Goal: Task Accomplishment & Management: Use online tool/utility

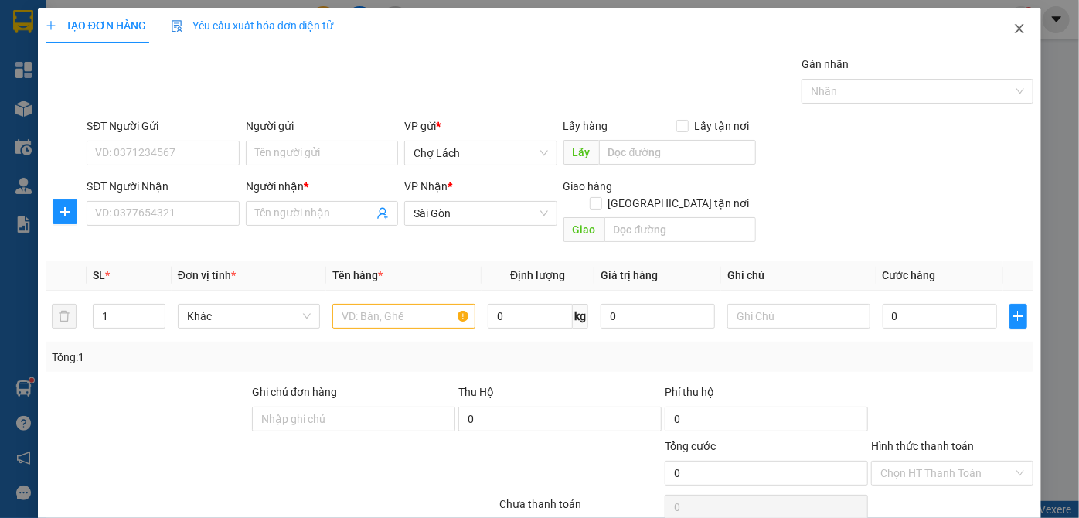
click at [1015, 31] on icon "close" at bounding box center [1019, 28] width 9 height 9
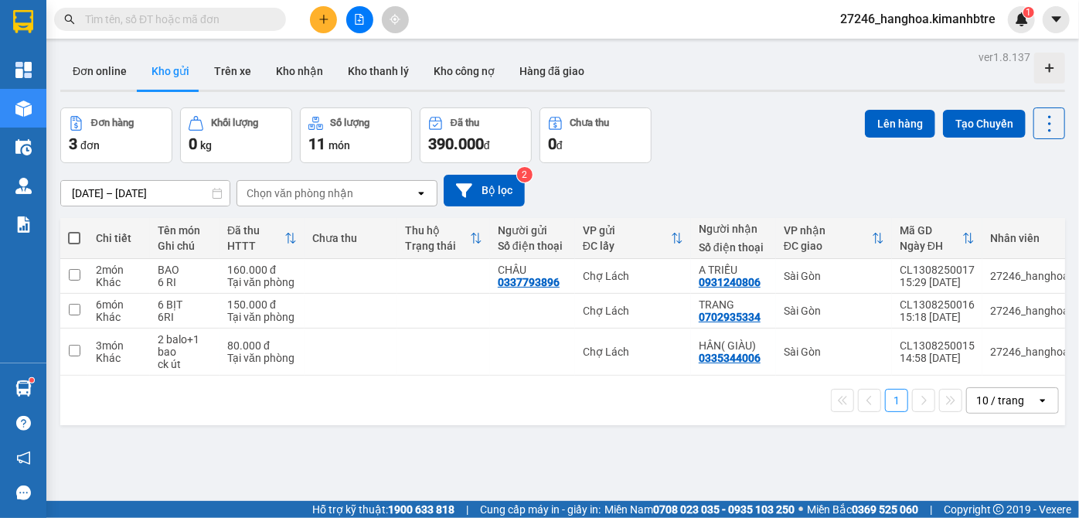
click at [239, 20] on input "text" at bounding box center [176, 19] width 182 height 17
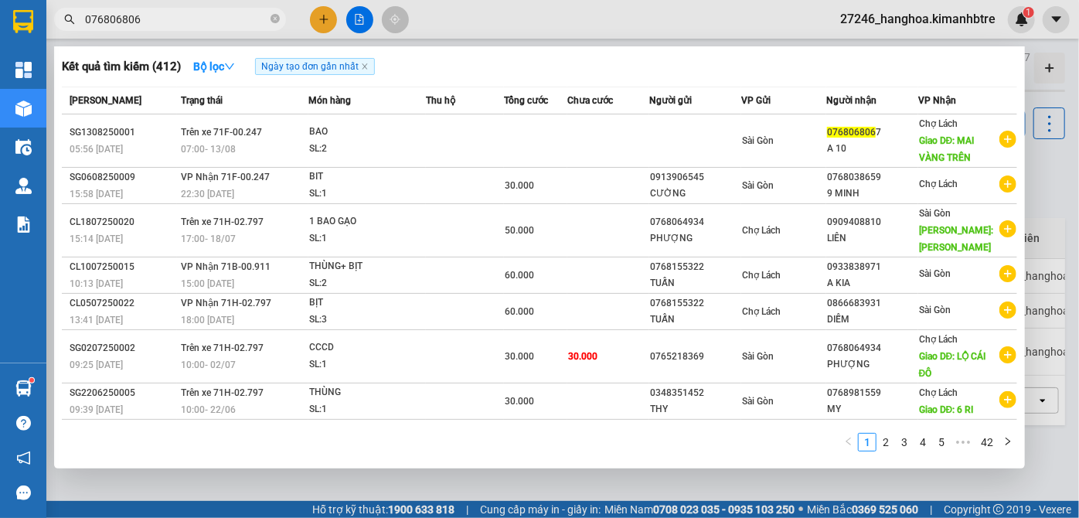
type input "0768068067"
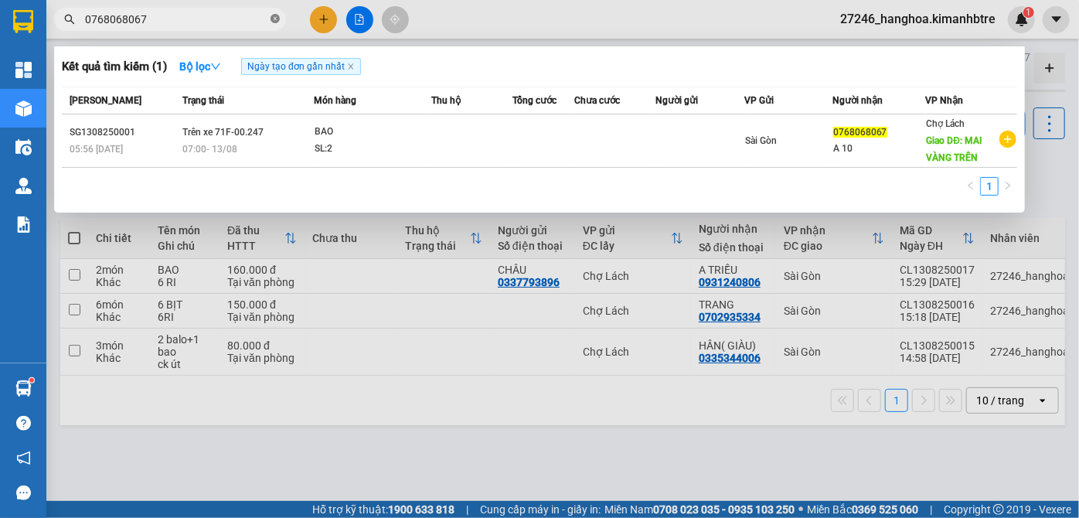
click at [274, 16] on icon "close-circle" at bounding box center [274, 18] width 9 height 9
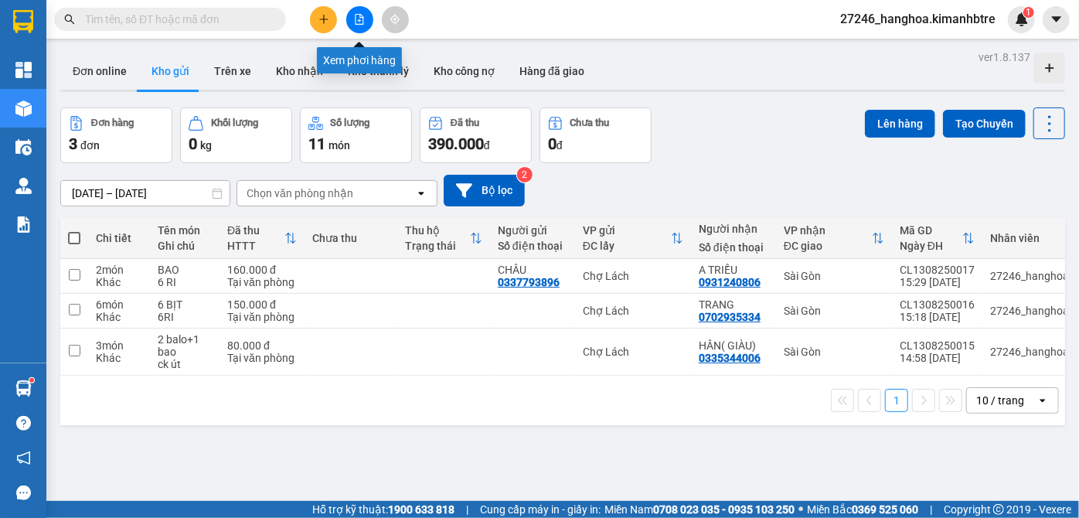
click at [359, 19] on icon "file-add" at bounding box center [359, 19] width 11 height 11
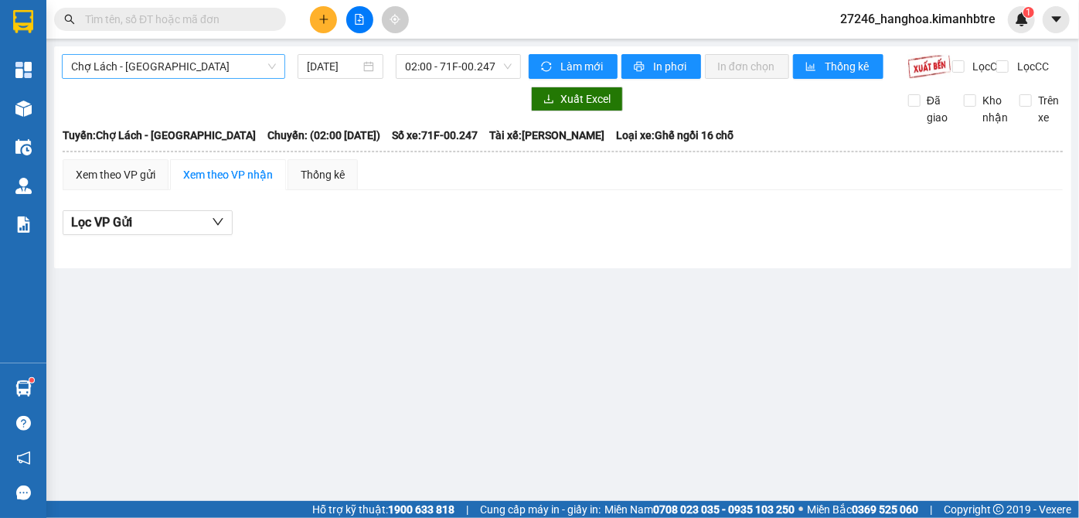
click at [202, 69] on span "Chợ Lách - [GEOGRAPHIC_DATA]" at bounding box center [173, 66] width 205 height 23
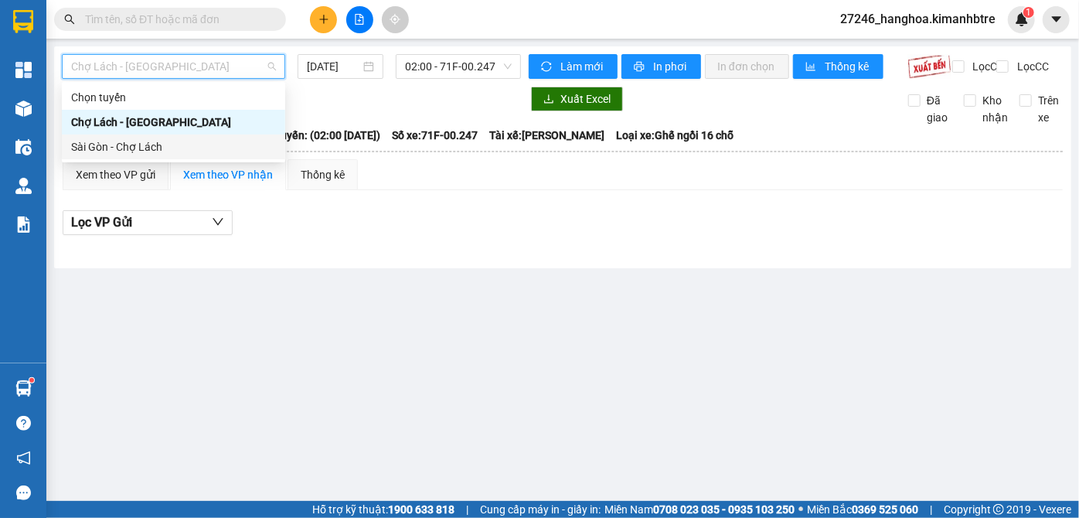
click at [164, 141] on div "Sài Gòn - Chợ Lách" at bounding box center [173, 146] width 205 height 17
type input "[DATE]"
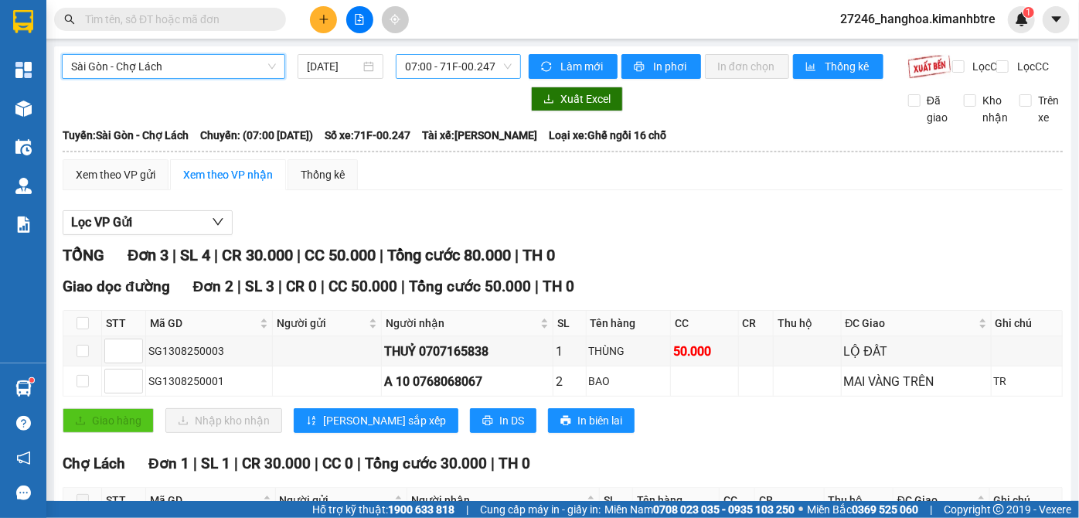
click at [431, 64] on span "07:00 - 71F-00.247" at bounding box center [458, 66] width 107 height 23
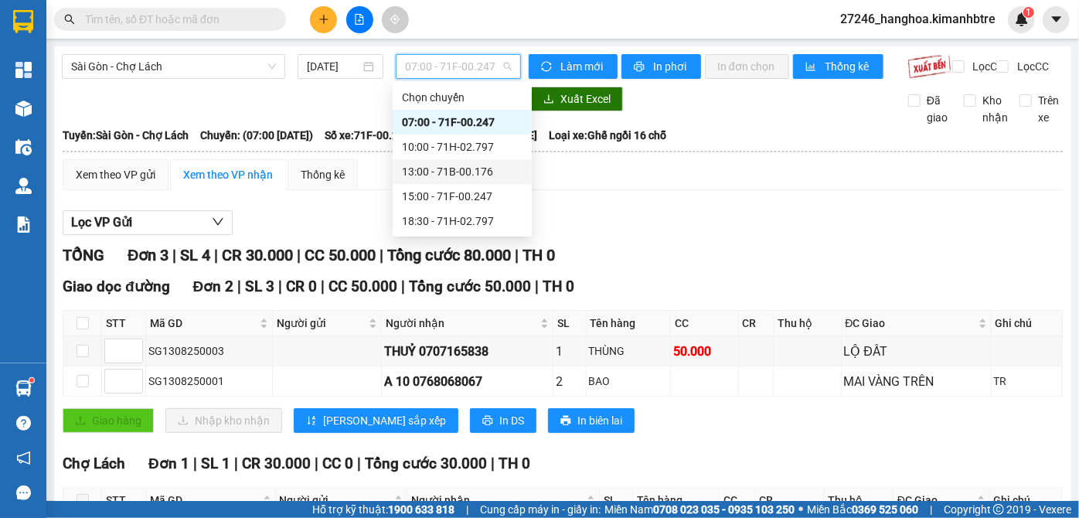
click at [470, 173] on div "13:00 - 71B-00.176" at bounding box center [462, 171] width 121 height 17
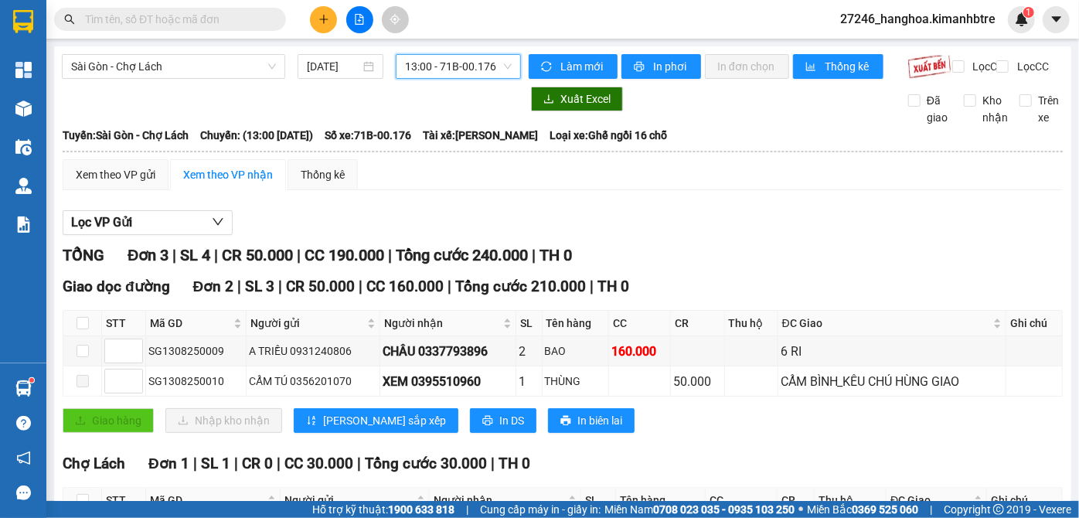
scroll to position [131, 0]
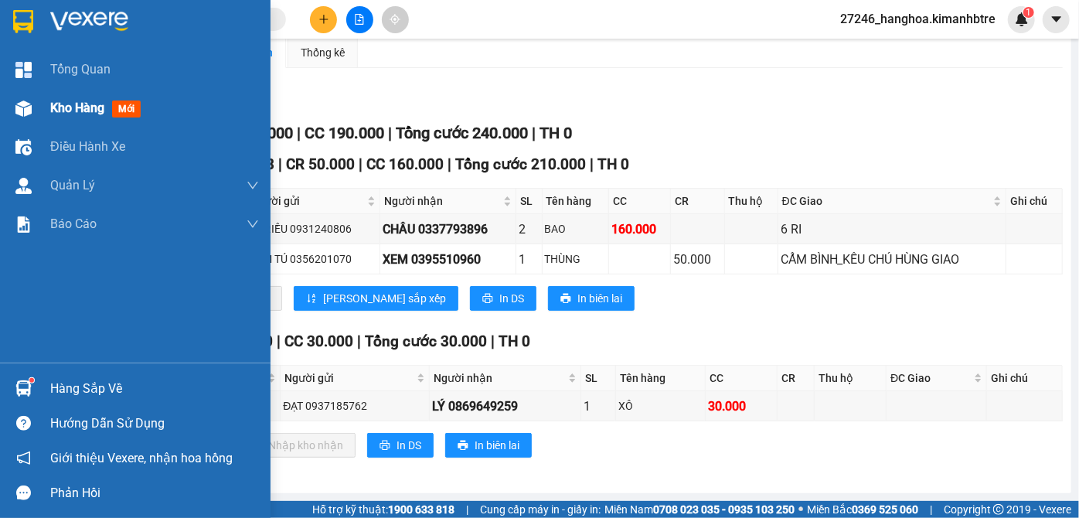
click at [31, 116] on div at bounding box center [23, 108] width 27 height 27
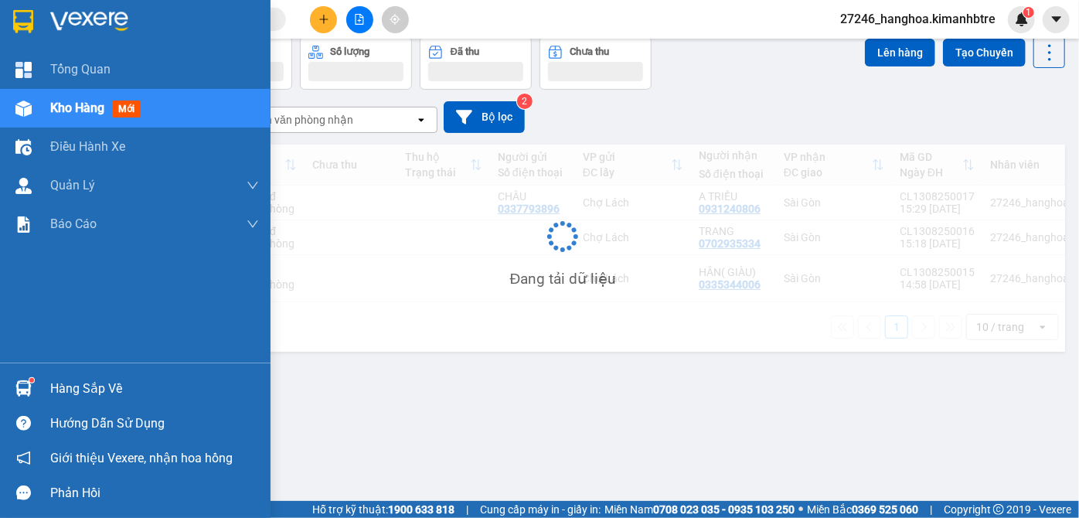
scroll to position [70, 0]
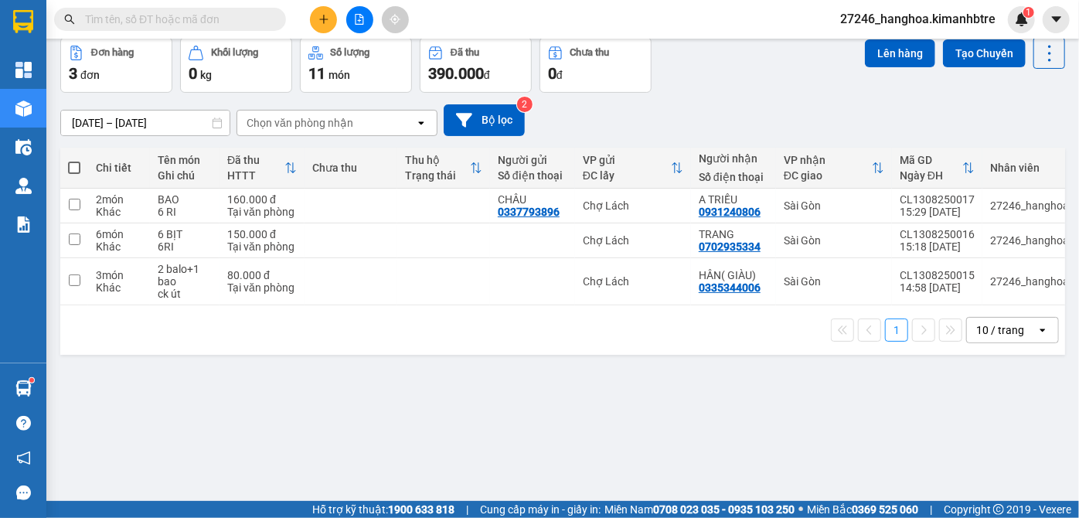
click at [74, 165] on span at bounding box center [74, 168] width 12 height 12
click at [74, 160] on input "checkbox" at bounding box center [74, 160] width 0 height 0
checkbox input "true"
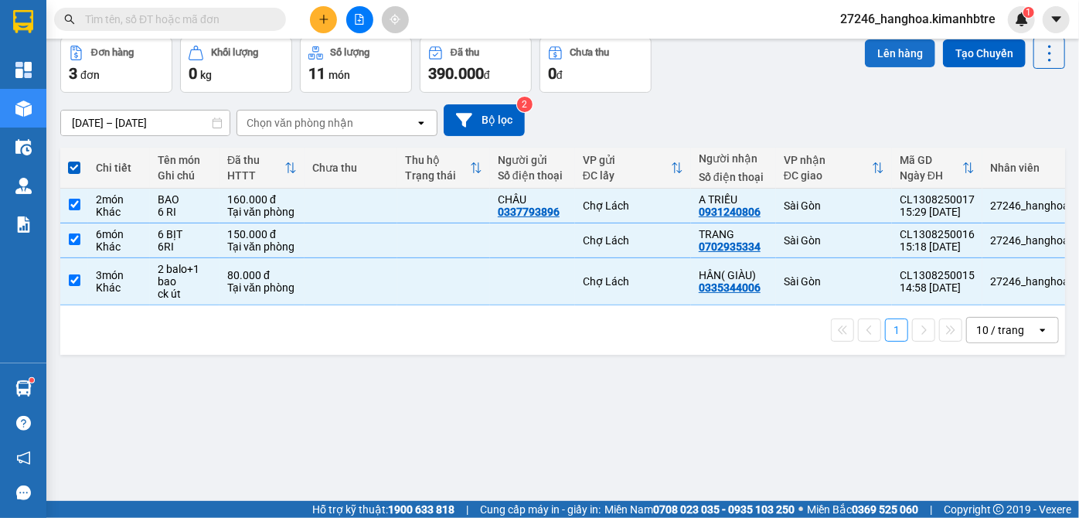
click at [877, 62] on button "Lên hàng" at bounding box center [900, 53] width 70 height 28
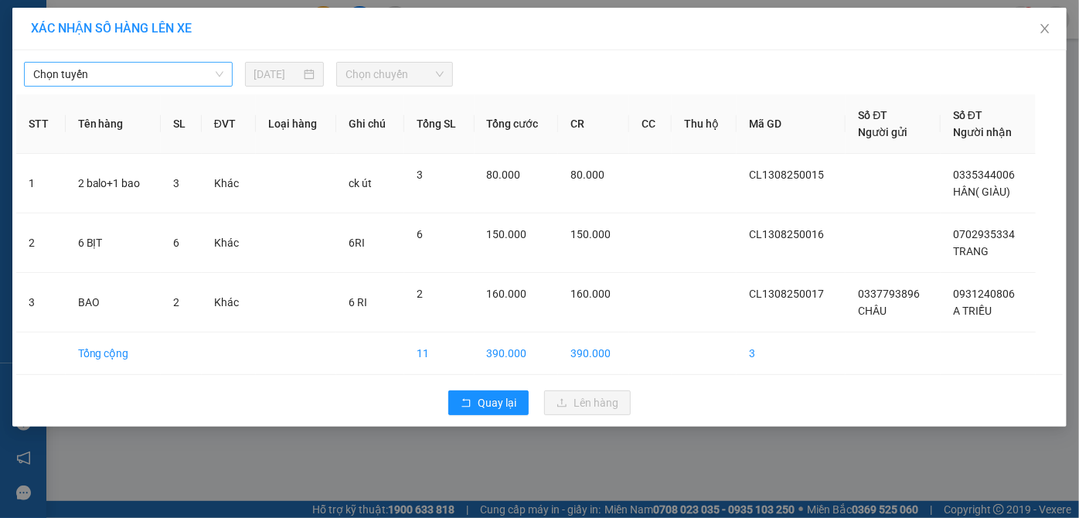
click at [194, 79] on span "Chọn tuyến" at bounding box center [128, 74] width 190 height 23
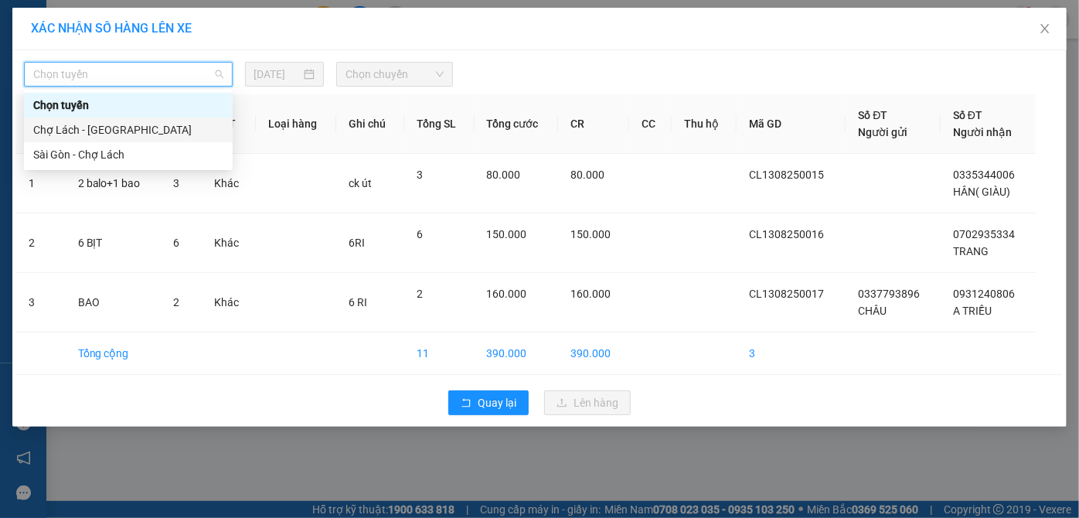
click at [170, 131] on div "Chợ Lách - [GEOGRAPHIC_DATA]" at bounding box center [128, 129] width 190 height 17
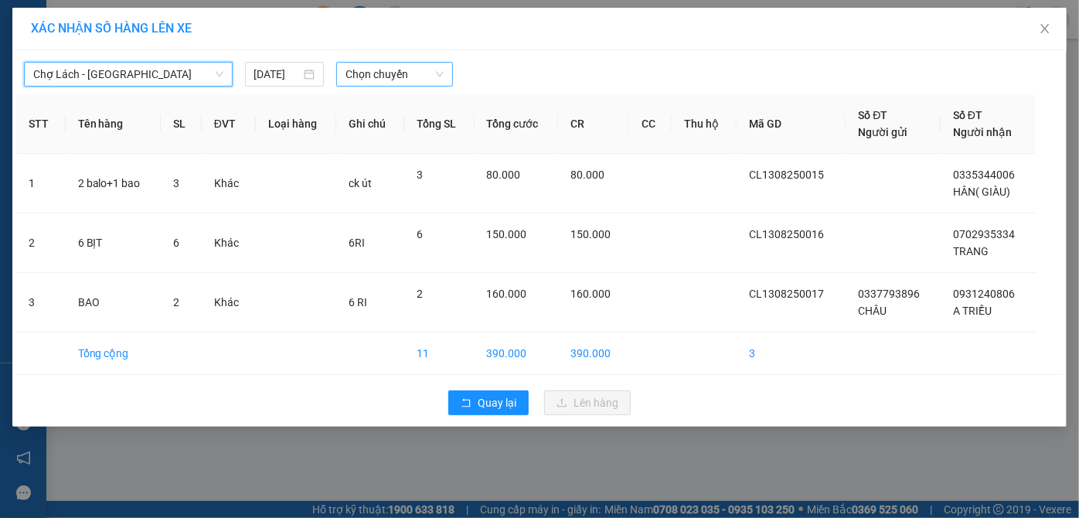
click at [415, 73] on span "Chọn chuyến" at bounding box center [394, 74] width 98 height 23
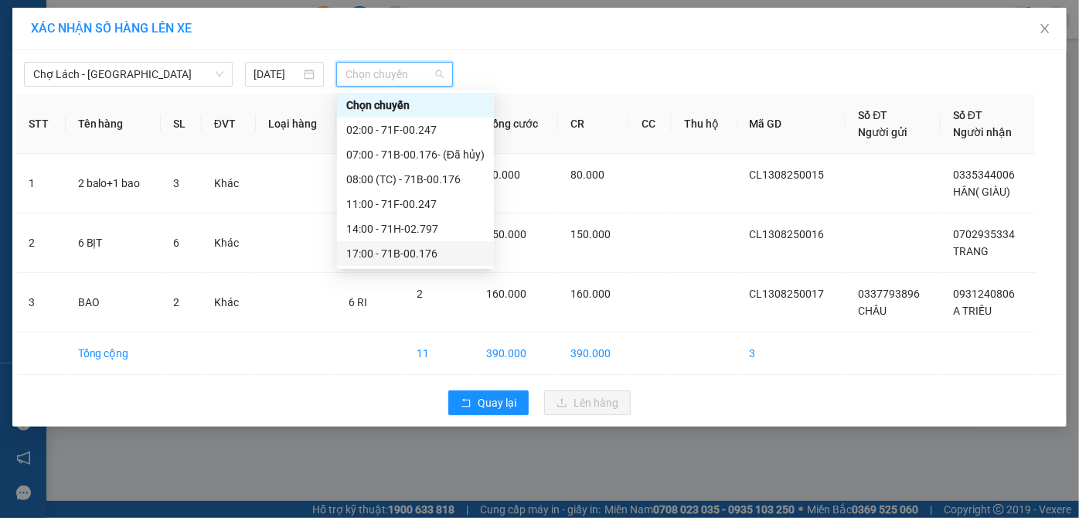
click at [412, 249] on div "17:00 - 71B-00.176" at bounding box center [415, 253] width 138 height 17
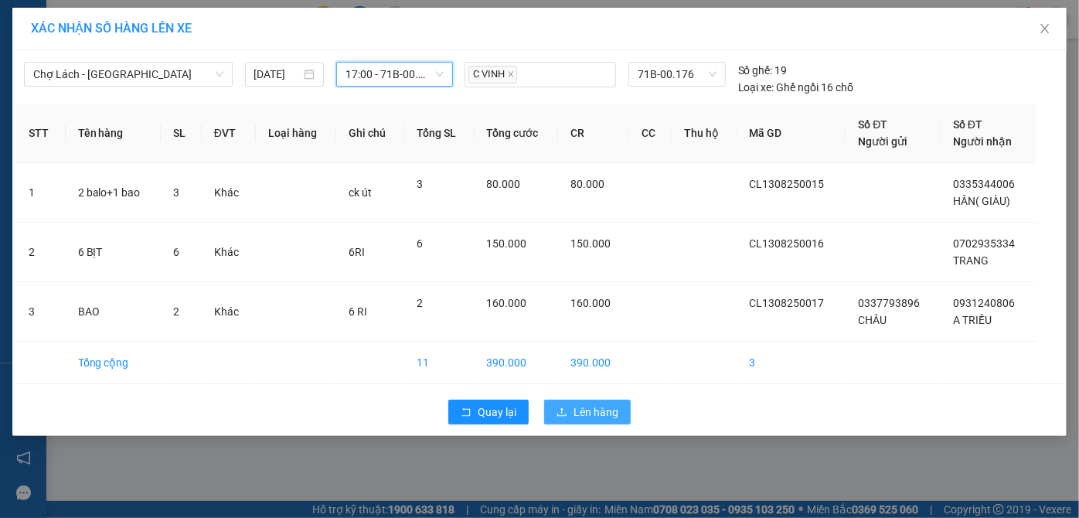
click at [579, 418] on span "Lên hàng" at bounding box center [595, 411] width 45 height 17
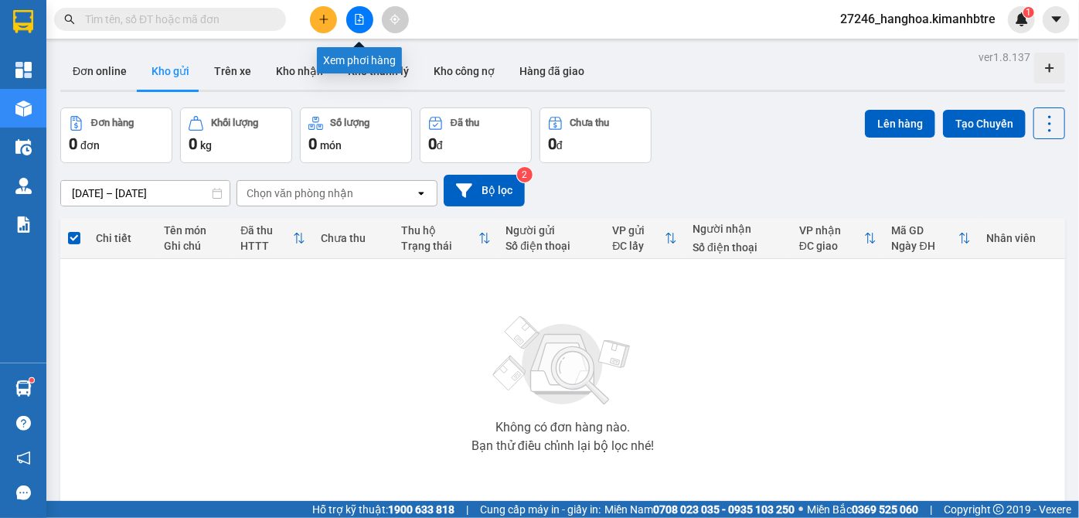
click at [361, 18] on icon "file-add" at bounding box center [359, 19] width 11 height 11
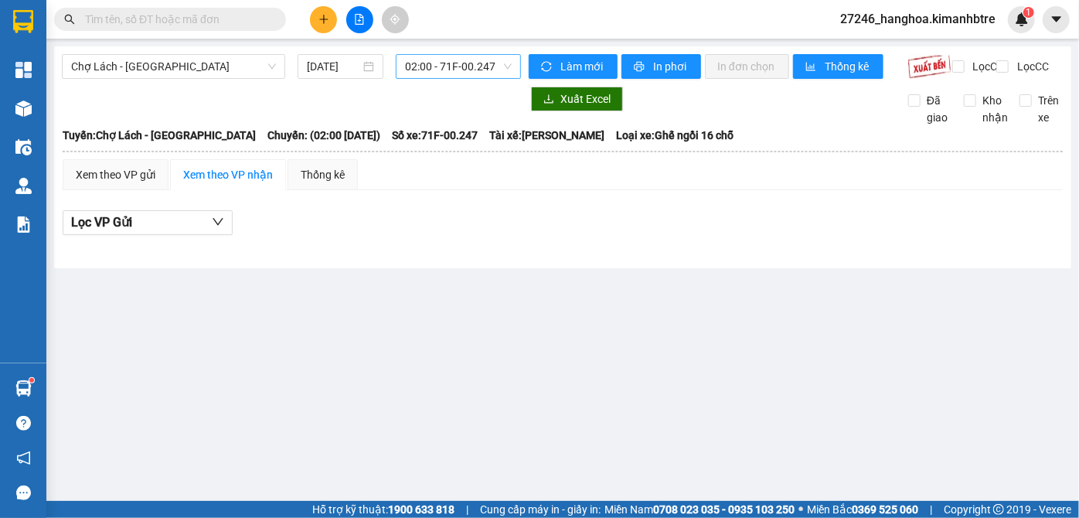
click at [511, 70] on span "02:00 - 71F-00.247" at bounding box center [458, 66] width 107 height 23
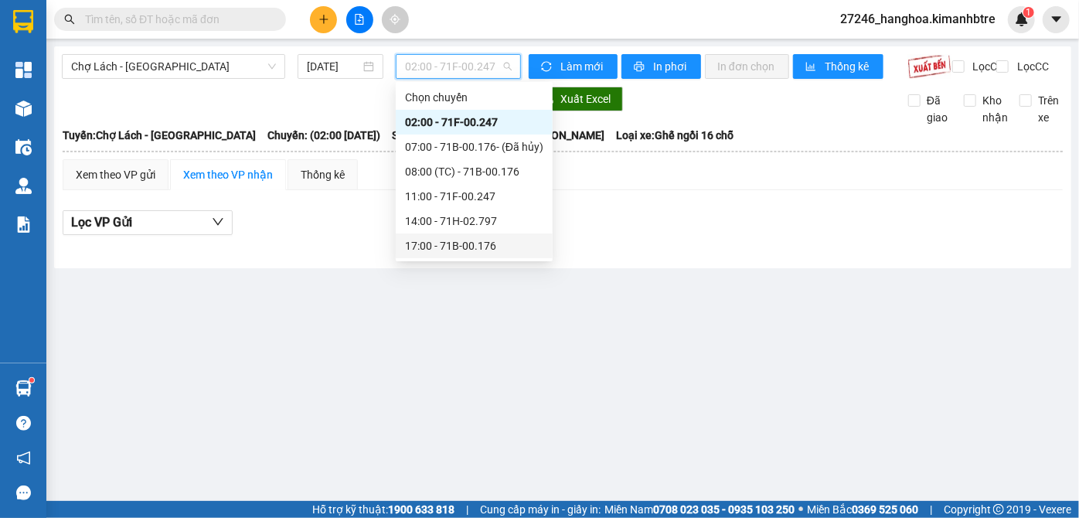
click at [444, 256] on div "17:00 - 71B-00.176" at bounding box center [474, 245] width 157 height 25
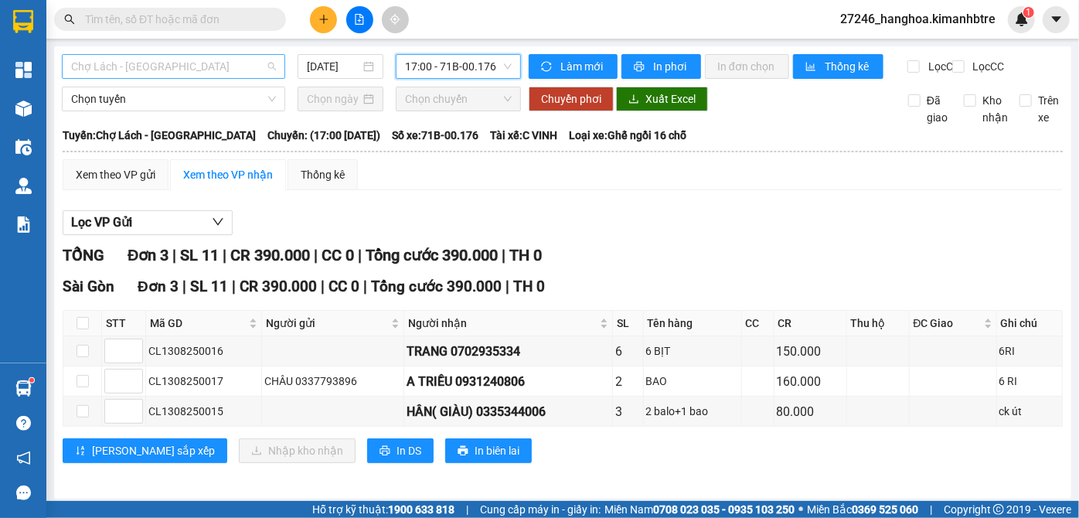
click at [220, 71] on span "Chợ Lách - [GEOGRAPHIC_DATA]" at bounding box center [173, 66] width 205 height 23
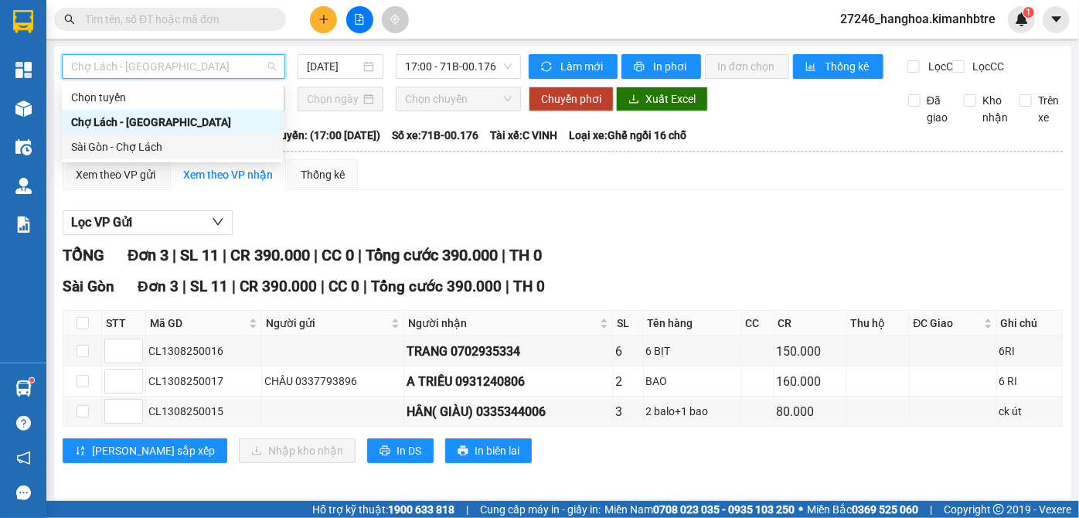
click at [181, 152] on div "Sài Gòn - Chợ Lách" at bounding box center [172, 146] width 202 height 17
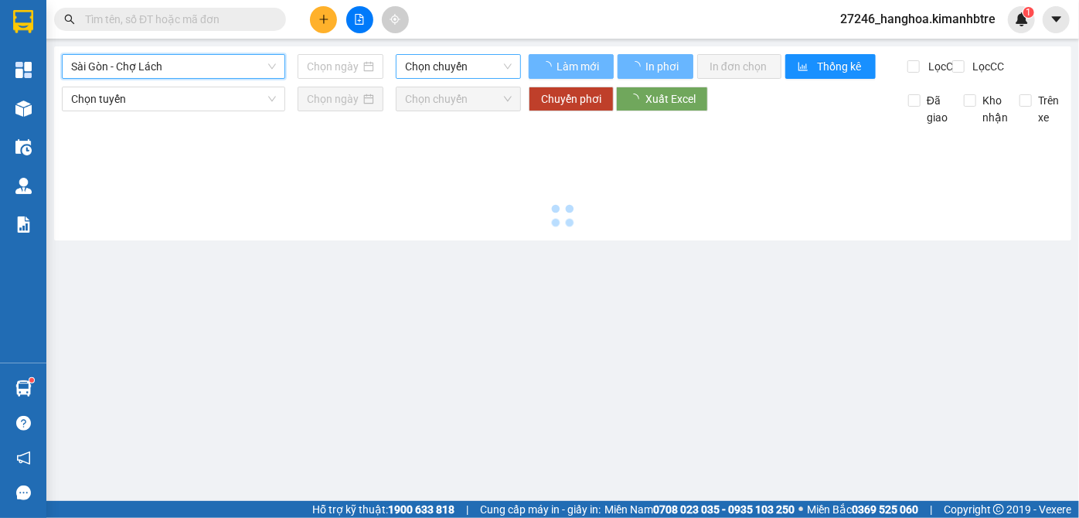
type input "[DATE]"
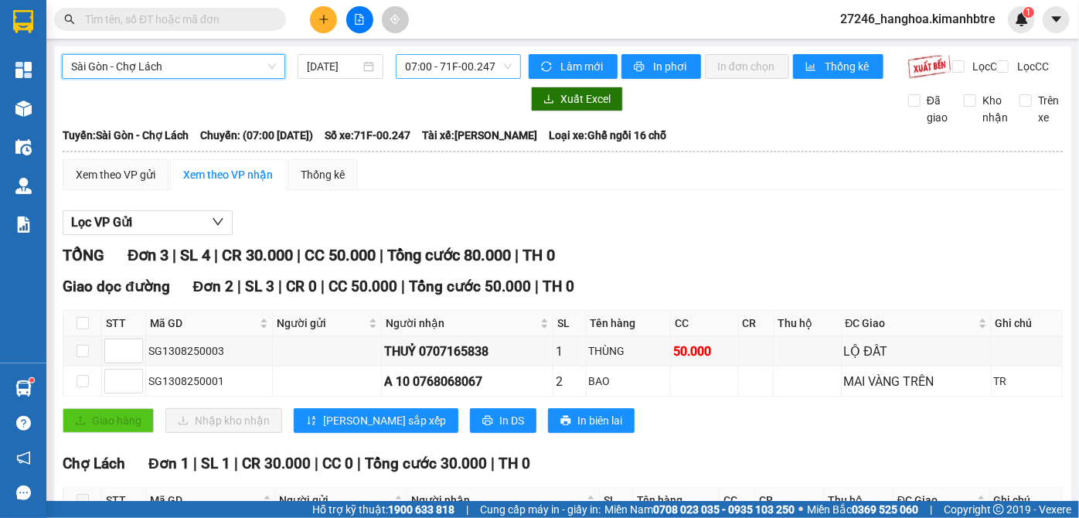
click at [434, 64] on span "07:00 - 71F-00.247" at bounding box center [458, 66] width 107 height 23
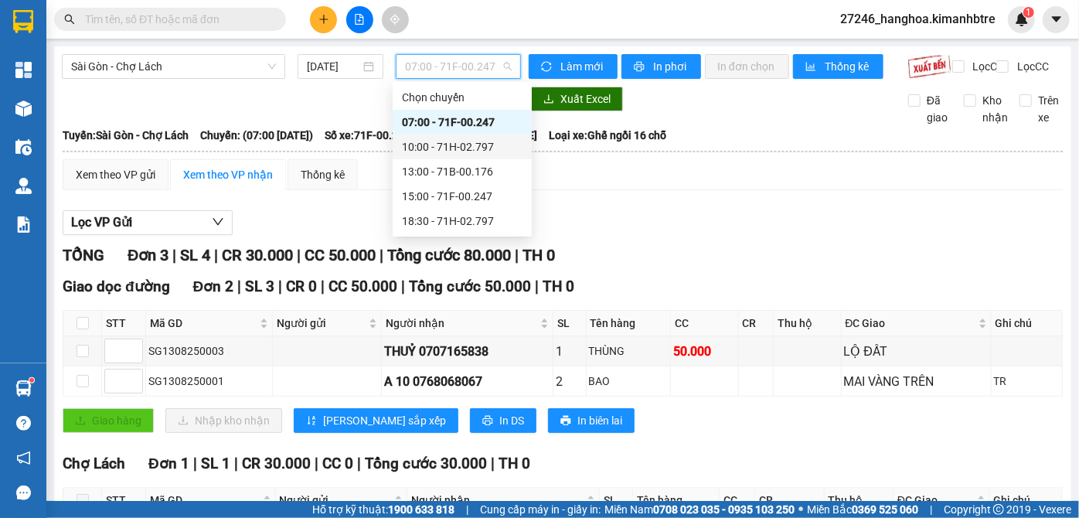
click at [430, 143] on div "10:00 - 71H-02.797" at bounding box center [462, 146] width 121 height 17
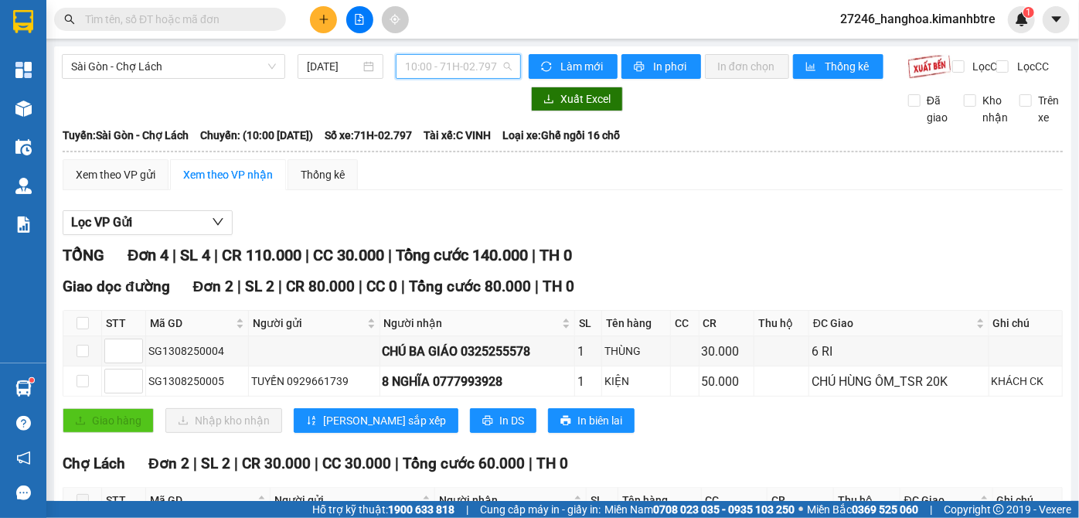
click at [472, 66] on span "10:00 - 71H-02.797" at bounding box center [458, 66] width 107 height 23
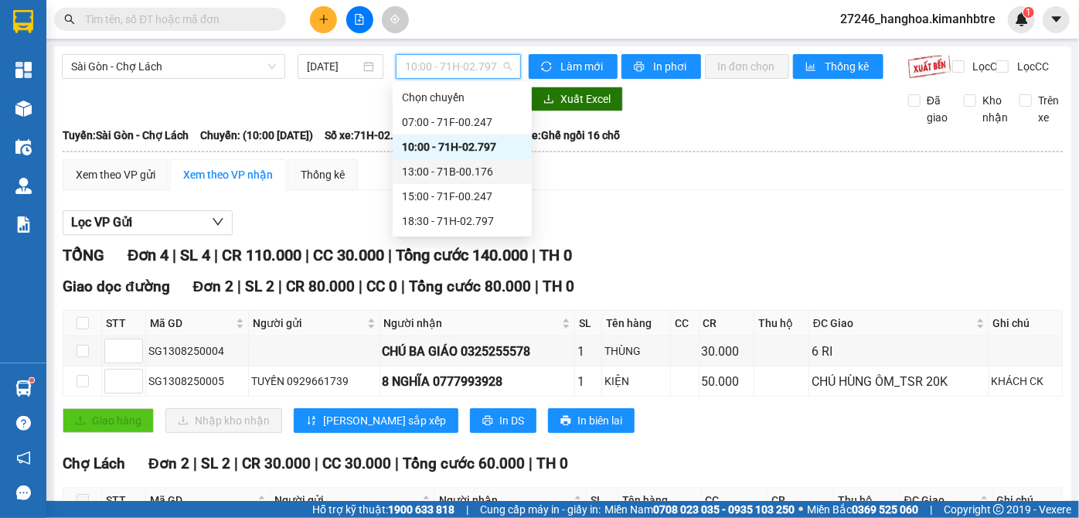
click at [470, 171] on div "13:00 - 71B-00.176" at bounding box center [462, 171] width 121 height 17
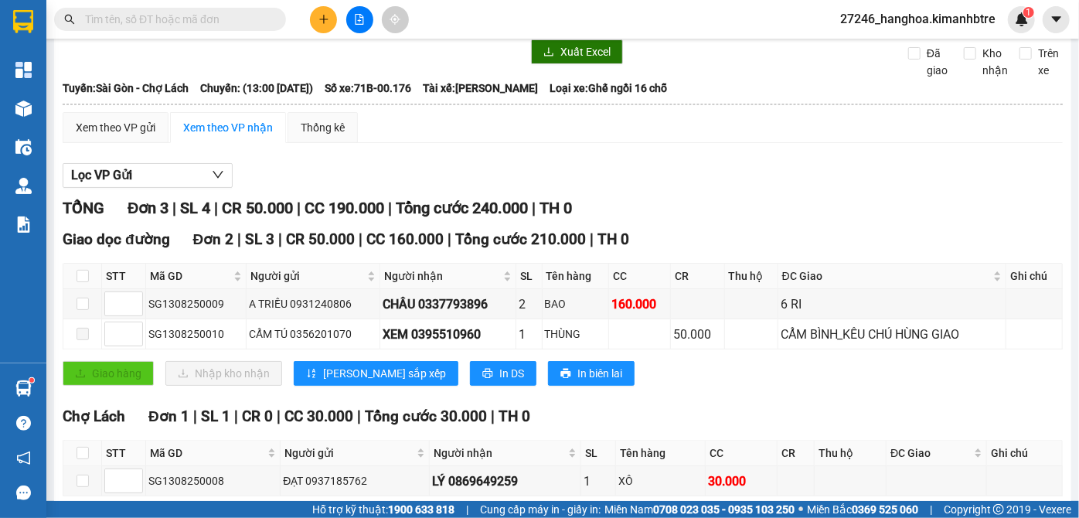
scroll to position [70, 0]
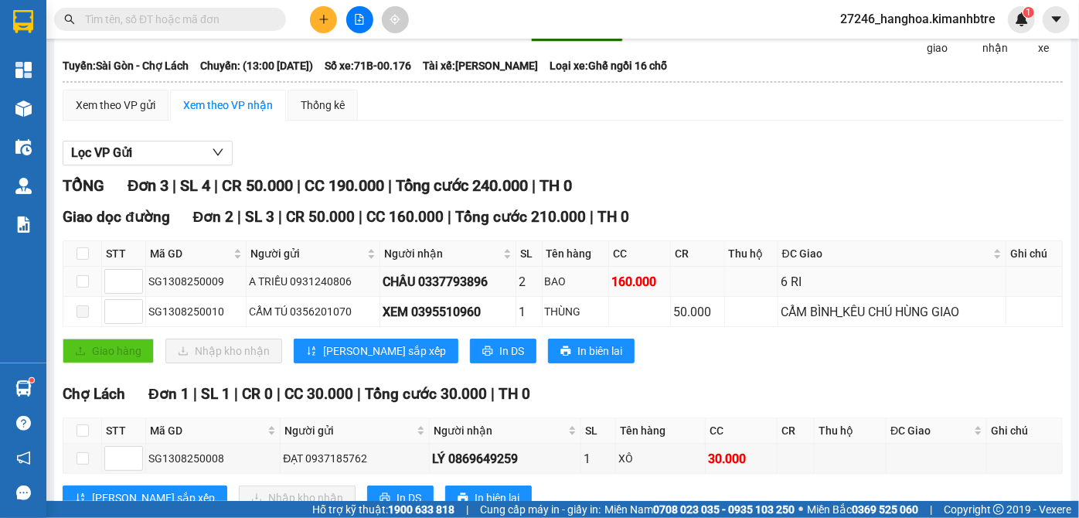
click at [638, 291] on div "160.000" at bounding box center [639, 281] width 56 height 19
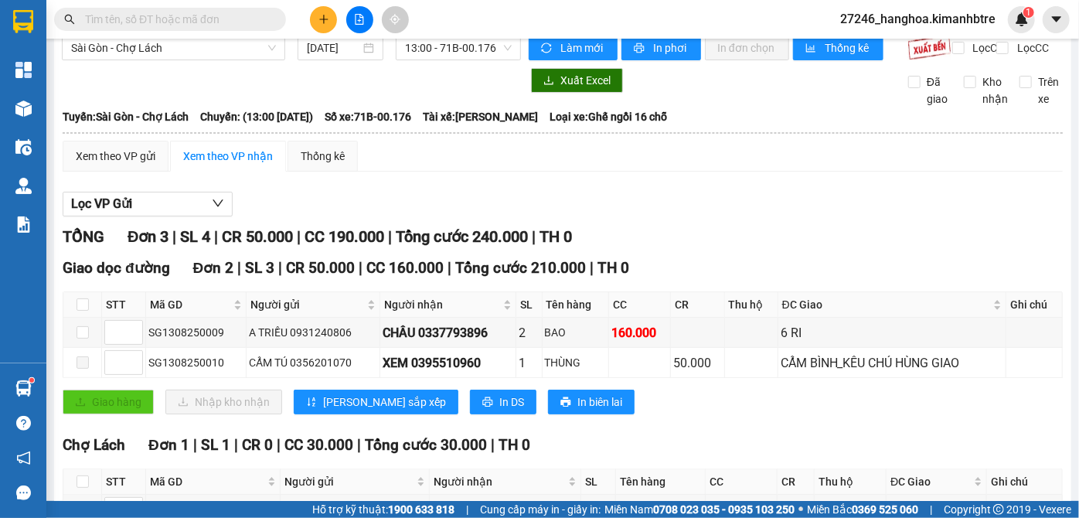
scroll to position [0, 0]
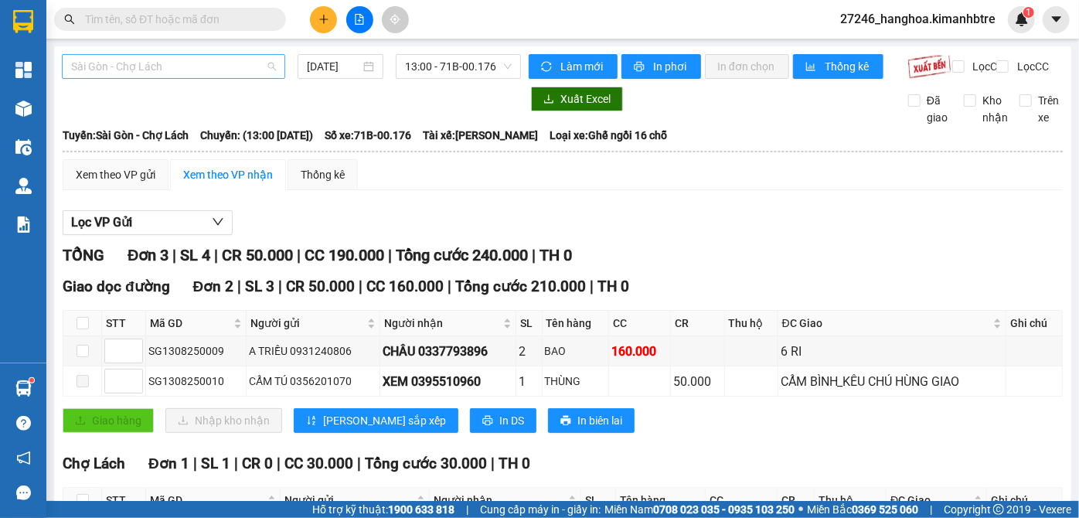
click at [215, 62] on span "Sài Gòn - Chợ Lách" at bounding box center [173, 66] width 205 height 23
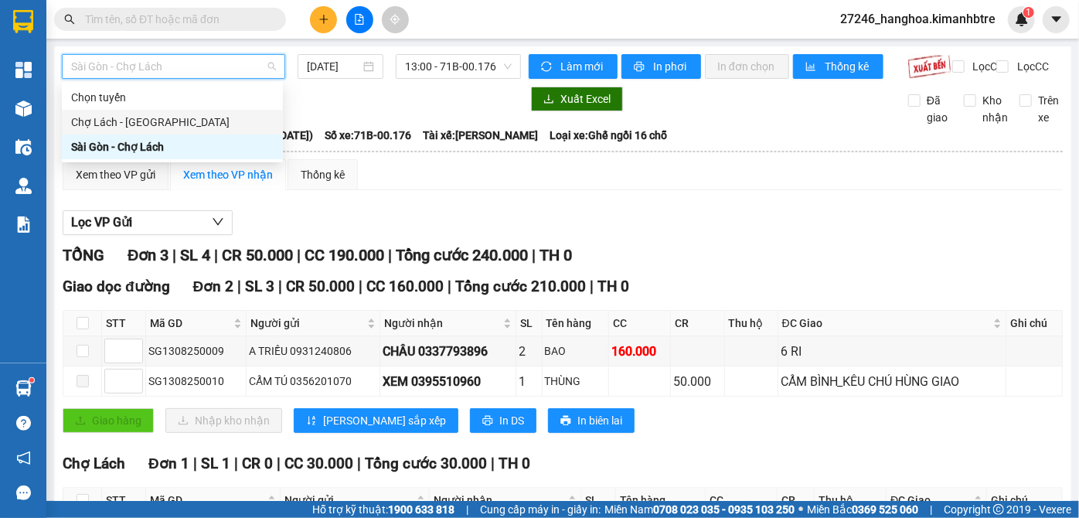
click at [163, 122] on div "Chợ Lách - [GEOGRAPHIC_DATA]" at bounding box center [172, 122] width 202 height 17
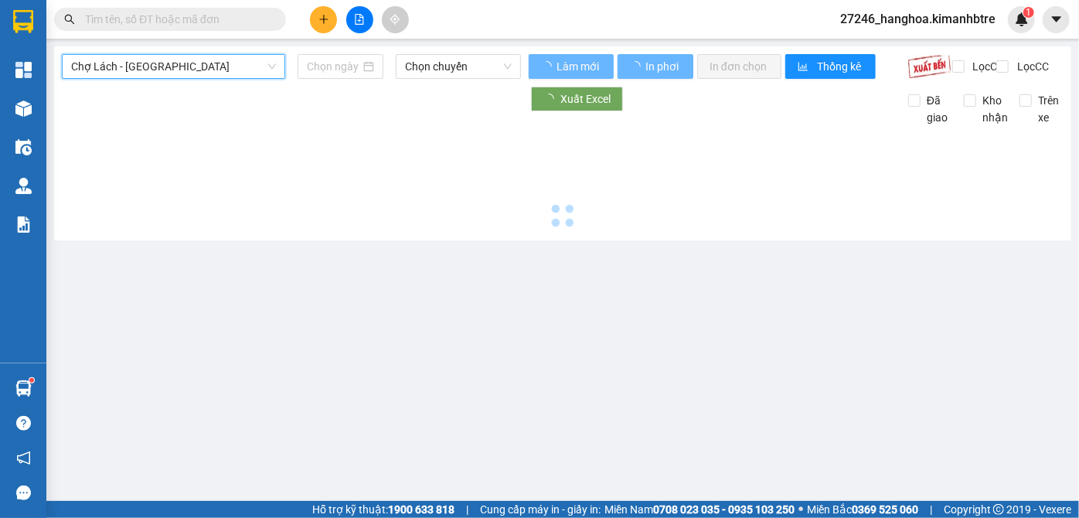
type input "[DATE]"
